Goal: Information Seeking & Learning: Check status

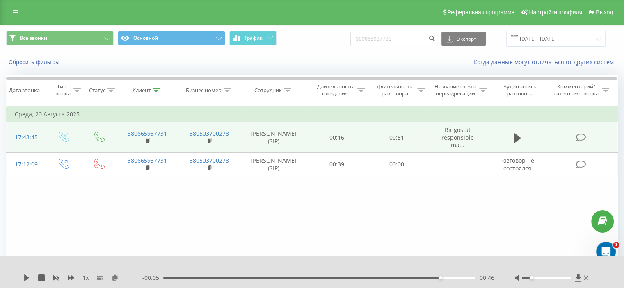
click at [144, 141] on td "380665937731" at bounding box center [147, 138] width 62 height 30
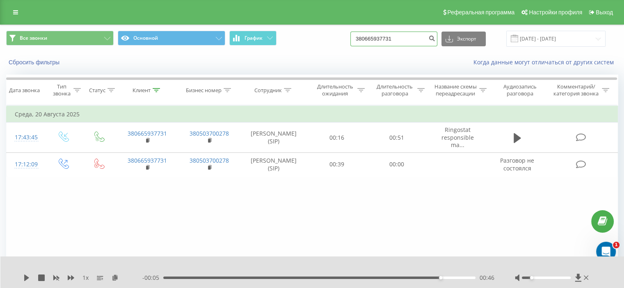
click at [417, 41] on input "380665937731" at bounding box center [393, 39] width 87 height 15
drag, startPoint x: 417, startPoint y: 41, endPoint x: 357, endPoint y: 37, distance: 60.4
click at [357, 37] on div "Все звонки Основной График 380665937731 Экспорт .csv .xls .xlsx 22.05.2025 - 22…" at bounding box center [312, 39] width 612 height 16
paste input "955520335"
type input "380955520335"
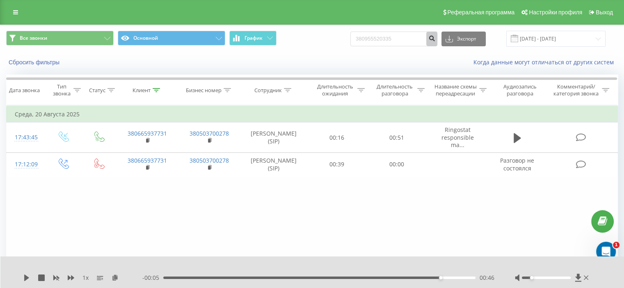
click at [435, 39] on icon "submit" at bounding box center [431, 37] width 7 height 5
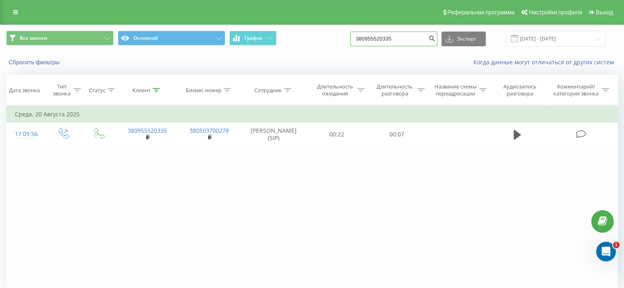
drag, startPoint x: 361, startPoint y: 41, endPoint x: 342, endPoint y: 39, distance: 19.9
click at [350, 40] on div "Все звонки Основной График 380955520335 Экспорт .csv .xls .xlsx 22.05.2025 - 22…" at bounding box center [312, 39] width 612 height 16
paste input "638414022"
type input "380638414022"
click at [435, 37] on icon "submit" at bounding box center [431, 37] width 7 height 5
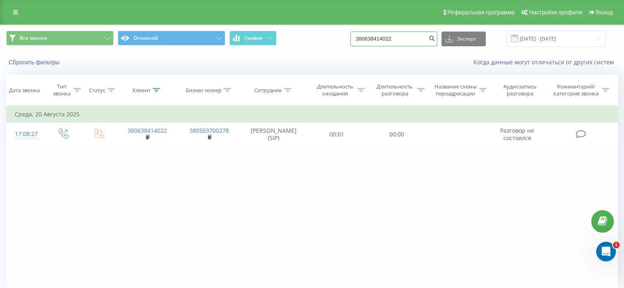
drag, startPoint x: 408, startPoint y: 37, endPoint x: 318, endPoint y: 32, distance: 89.6
click at [327, 34] on div "Все звонки Основной График 380638414022 Экспорт .csv .xls .xlsx [DATE] - [DATE]" at bounding box center [312, 39] width 612 height 16
paste input "75039060"
type input "380675039060"
click at [446, 39] on div "380675039060 Экспорт .csv .xls .xlsx 22.05.2025 - 22.08.2025" at bounding box center [477, 39] width 255 height 16
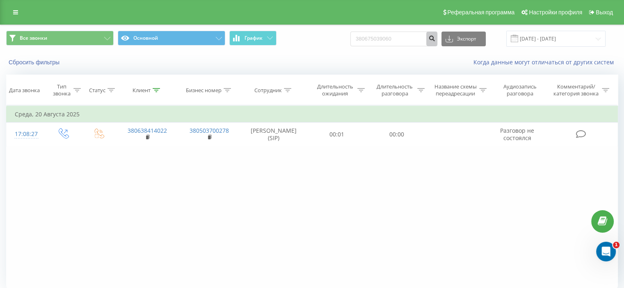
click at [437, 42] on button "submit" at bounding box center [431, 39] width 11 height 15
drag, startPoint x: 404, startPoint y: 43, endPoint x: 373, endPoint y: 38, distance: 31.6
click at [379, 39] on input "380675039060" at bounding box center [393, 39] width 87 height 15
type input "3"
paste input "380967150097"
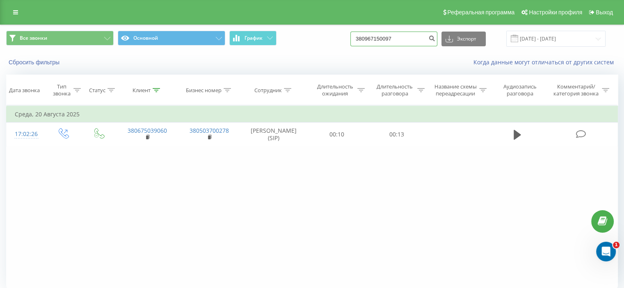
click at [431, 38] on input "380967150097" at bounding box center [393, 39] width 87 height 15
type input "380967150097"
click at [435, 38] on icon "submit" at bounding box center [431, 37] width 7 height 5
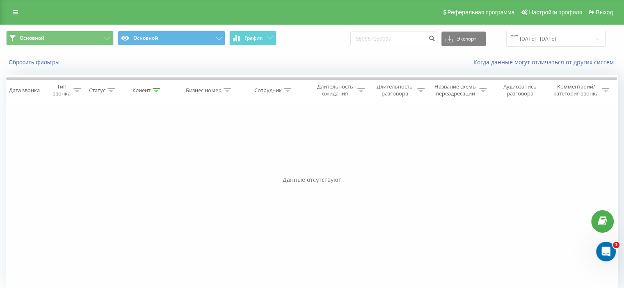
click at [7, 11] on div "Реферальная программа Настройки профиля Выход" at bounding box center [312, 12] width 624 height 25
click at [14, 14] on icon at bounding box center [15, 12] width 5 height 6
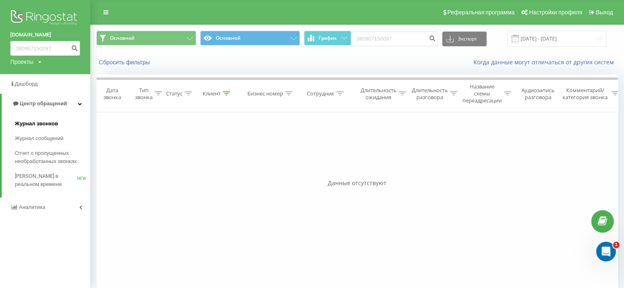
click at [51, 122] on span "Журнал звонков" at bounding box center [36, 124] width 43 height 8
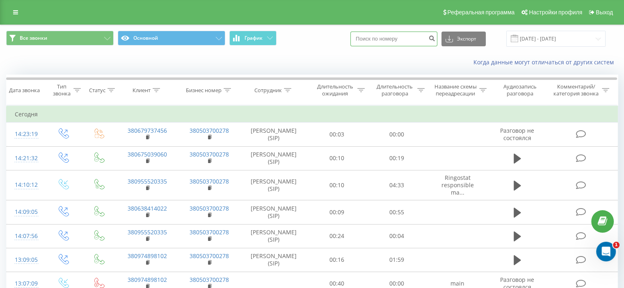
click at [394, 40] on input at bounding box center [393, 39] width 87 height 15
click at [286, 90] on icon at bounding box center [287, 90] width 7 height 4
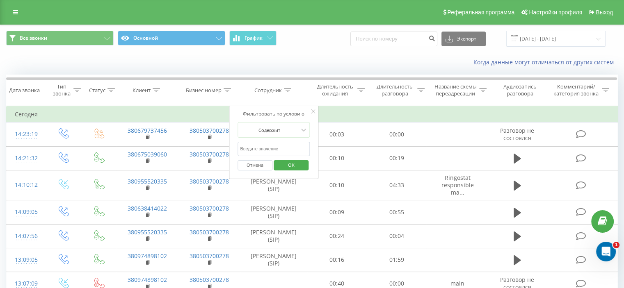
click at [272, 152] on input "text" at bounding box center [274, 149] width 72 height 14
type input "Хат"
click at [290, 164] on span "OK" at bounding box center [291, 165] width 23 height 13
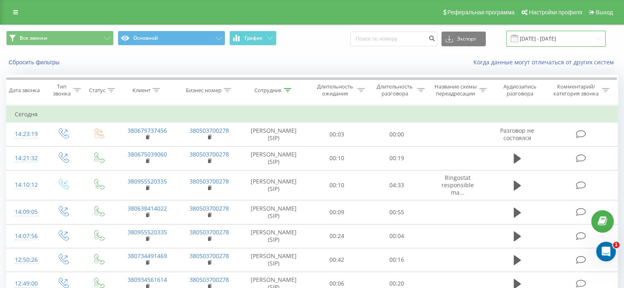
click at [558, 39] on input "22.07.2025 - 22.08.2025" at bounding box center [555, 39] width 99 height 16
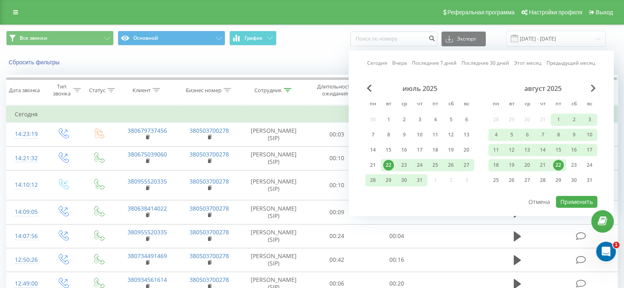
click at [382, 62] on link "Сегодня" at bounding box center [377, 63] width 20 height 8
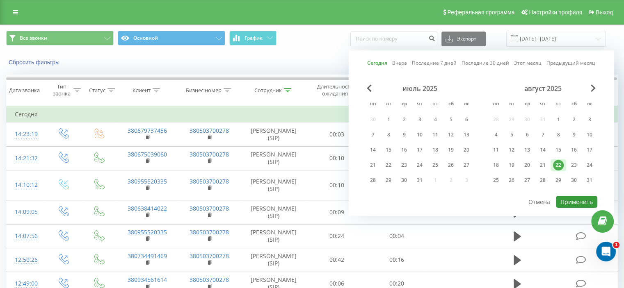
click at [571, 205] on button "Применить" at bounding box center [576, 202] width 41 height 12
type input "22.08.2025 - 22.08.2025"
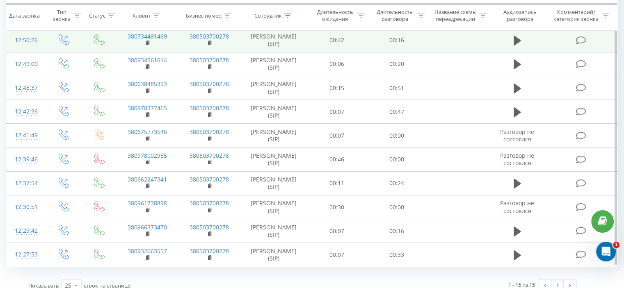
scroll to position [228, 0]
